Goal: Task Accomplishment & Management: Use online tool/utility

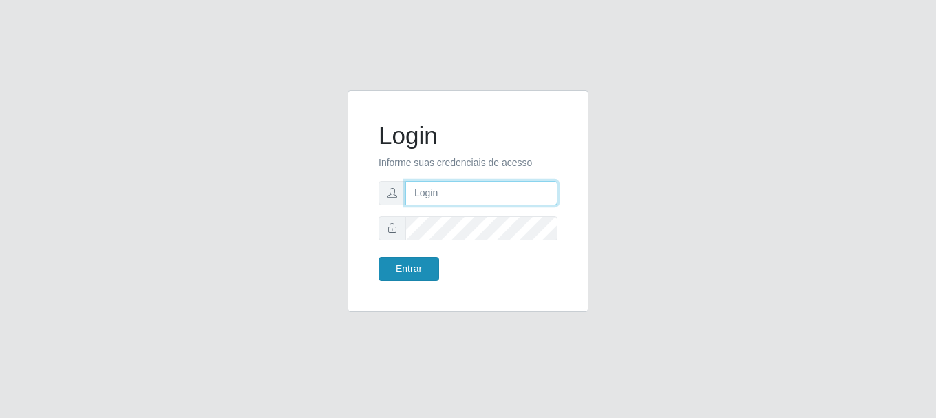
type input "vambertoCD@redecompras"
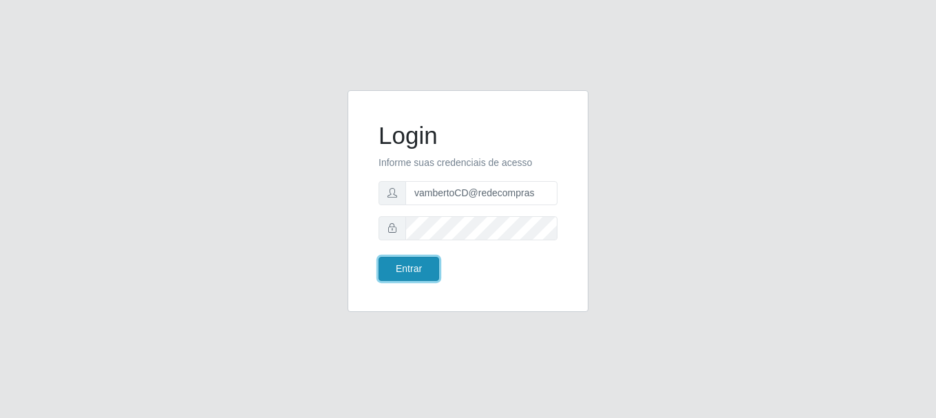
click at [416, 270] on button "Entrar" at bounding box center [409, 269] width 61 height 24
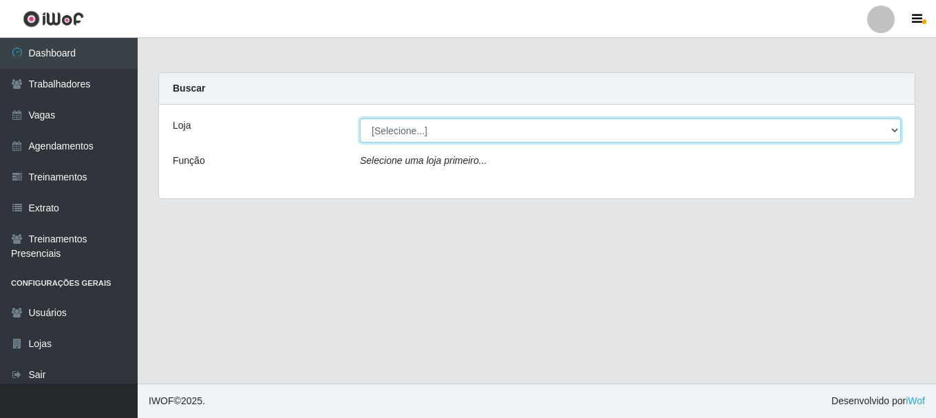
drag, startPoint x: 471, startPoint y: 129, endPoint x: 469, endPoint y: 142, distance: 12.6
click at [471, 129] on select "[Selecione...] Rede Compras - CD Logistica" at bounding box center [630, 130] width 541 height 24
select select "429"
click at [360, 118] on select "[Selecione...] Rede Compras - CD Logistica" at bounding box center [630, 130] width 541 height 24
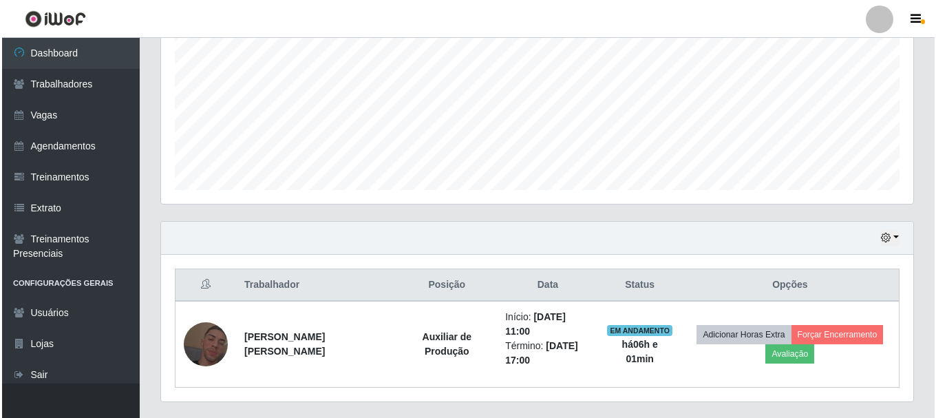
scroll to position [323, 0]
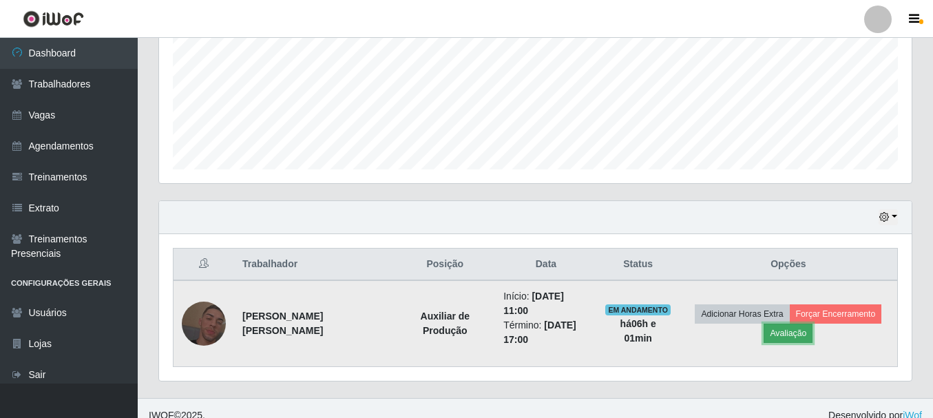
click at [785, 330] on button "Avaliação" at bounding box center [787, 332] width 49 height 19
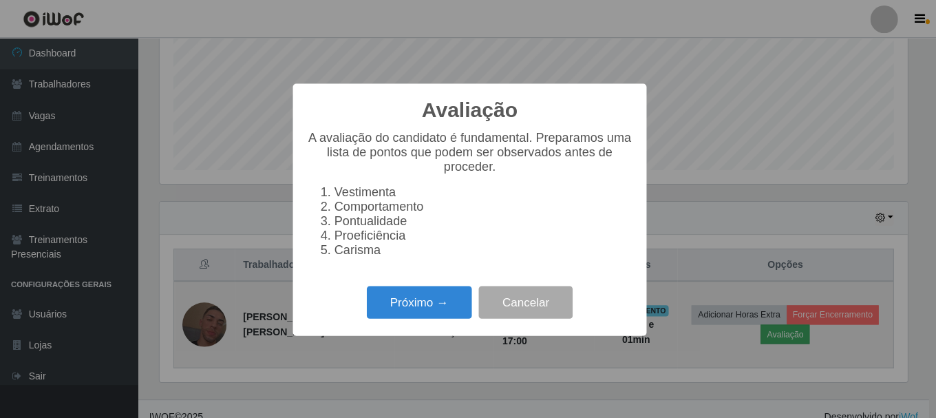
scroll to position [286, 745]
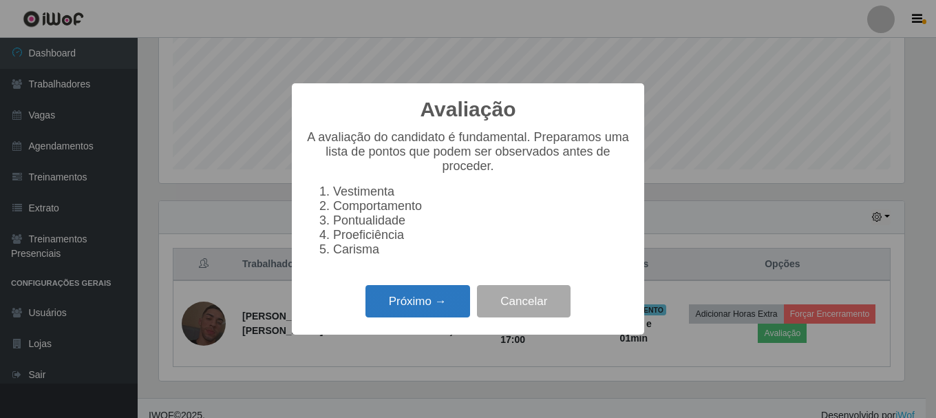
click at [443, 299] on button "Próximo →" at bounding box center [417, 301] width 105 height 32
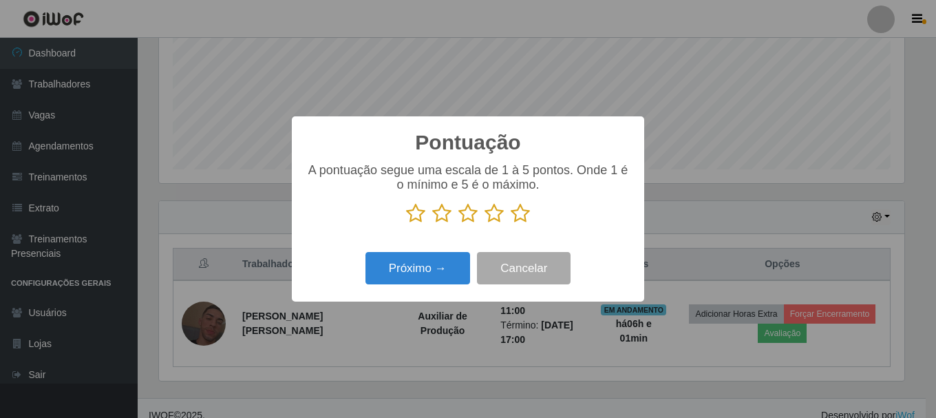
click at [524, 213] on icon at bounding box center [520, 213] width 19 height 21
click at [511, 224] on input "radio" at bounding box center [511, 224] width 0 height 0
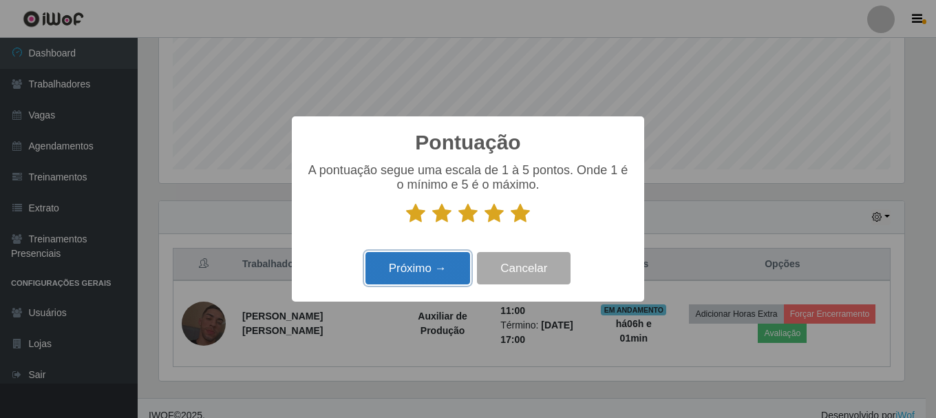
click at [429, 274] on button "Próximo →" at bounding box center [417, 268] width 105 height 32
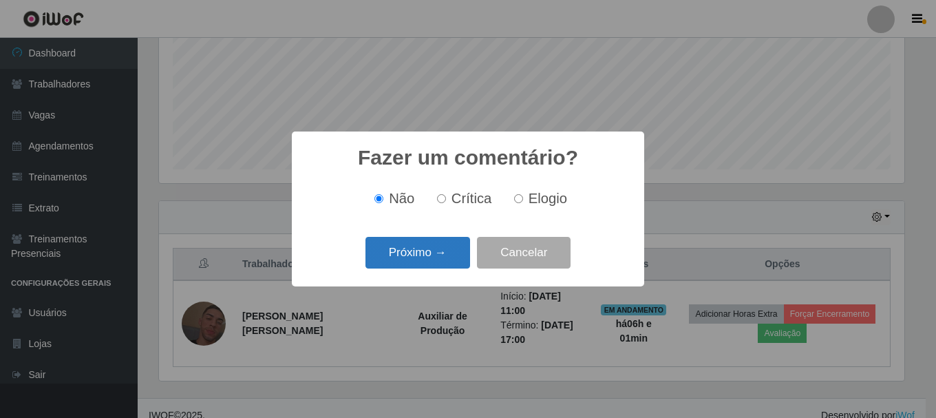
click at [430, 263] on button "Próximo →" at bounding box center [417, 253] width 105 height 32
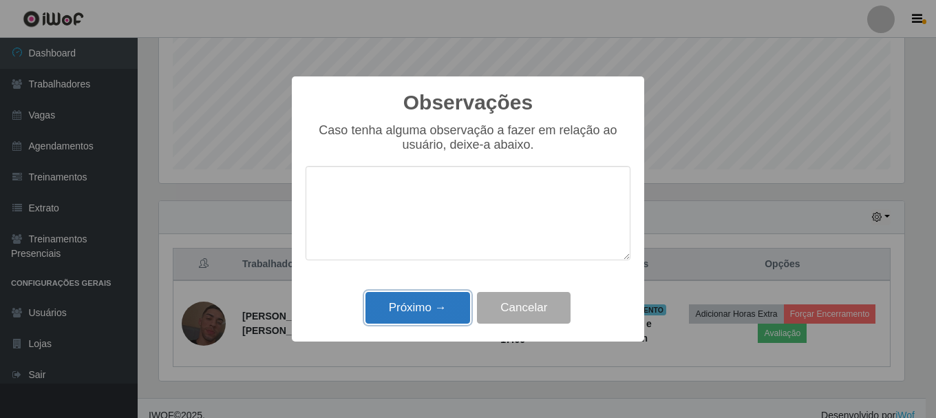
click at [438, 301] on button "Próximo →" at bounding box center [417, 308] width 105 height 32
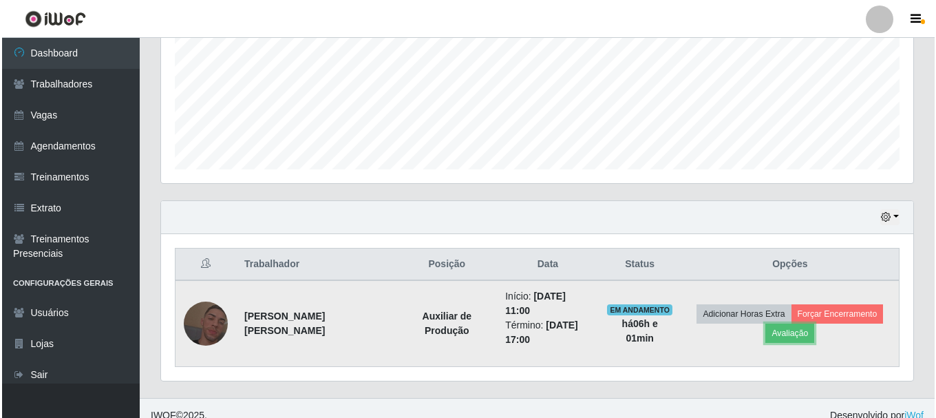
scroll to position [286, 752]
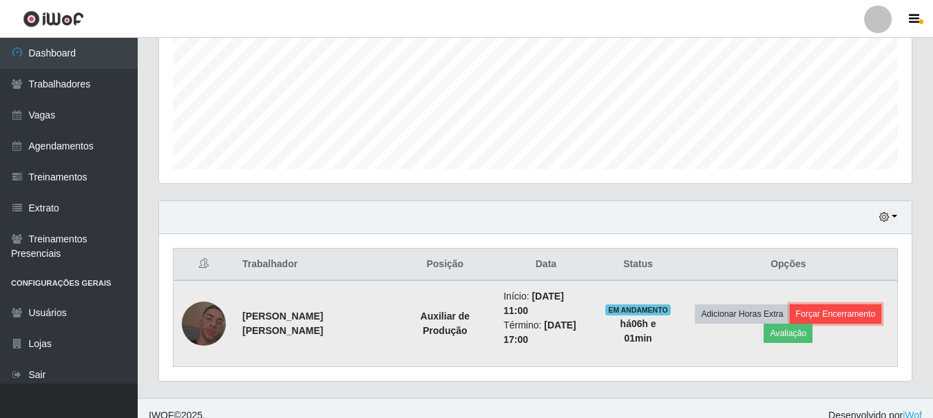
click at [852, 307] on button "Forçar Encerramento" at bounding box center [835, 313] width 92 height 19
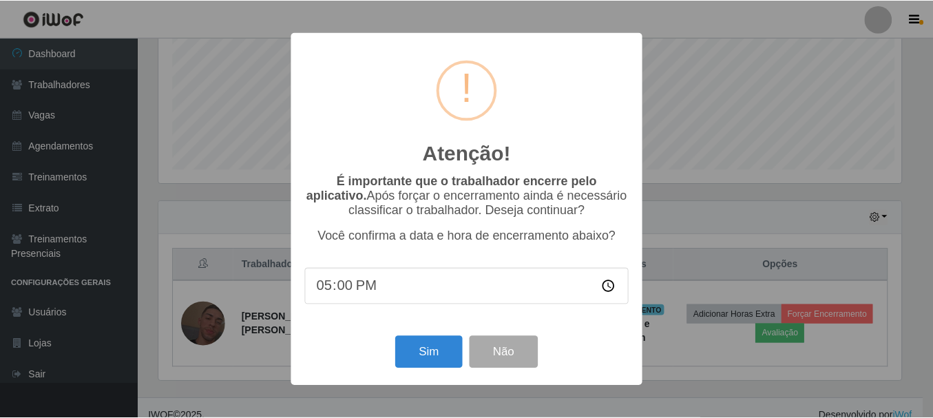
scroll to position [286, 745]
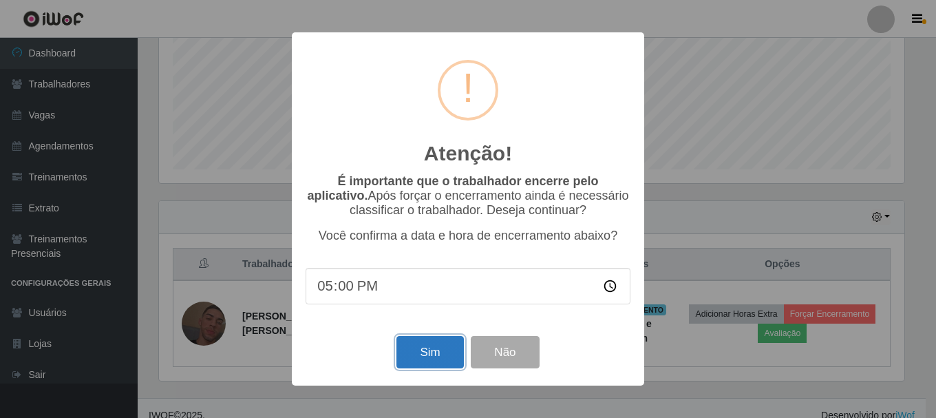
click at [449, 351] on button "Sim" at bounding box center [429, 352] width 67 height 32
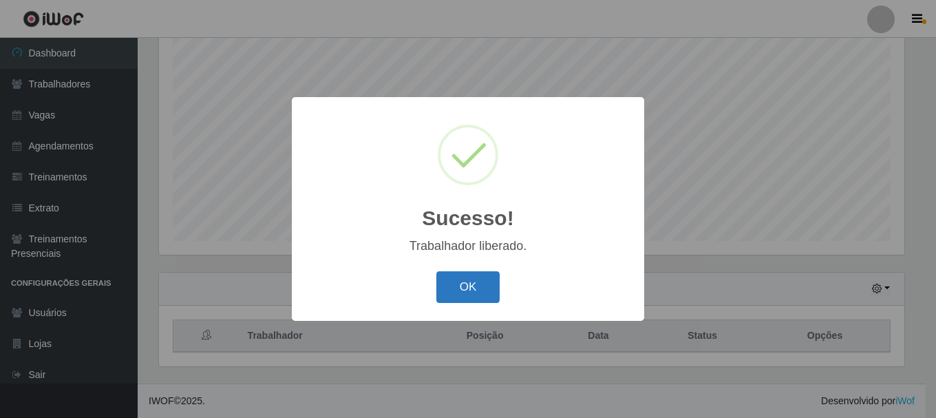
click at [467, 287] on button "OK" at bounding box center [468, 287] width 64 height 32
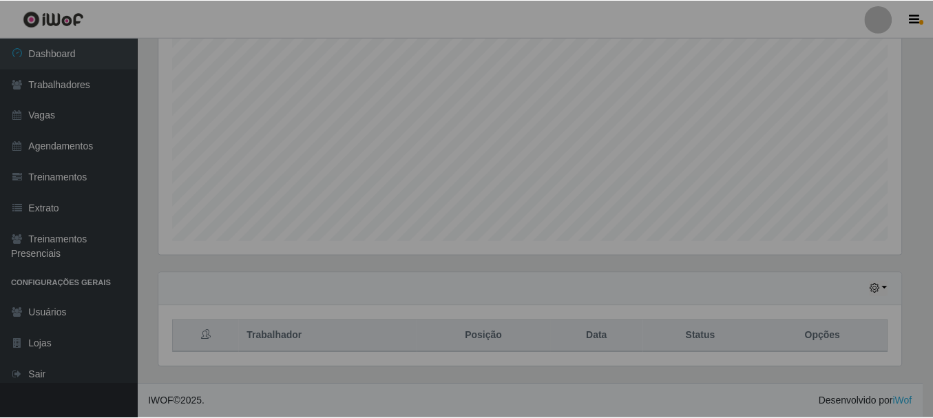
scroll to position [286, 752]
